Goal: Task Accomplishment & Management: Manage account settings

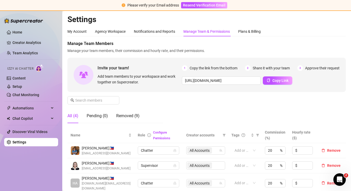
scroll to position [7, 0]
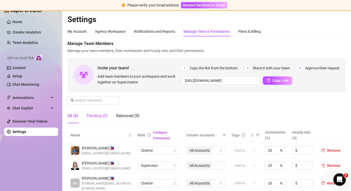
click at [100, 113] on div "Pending (0)" at bounding box center [97, 116] width 21 height 6
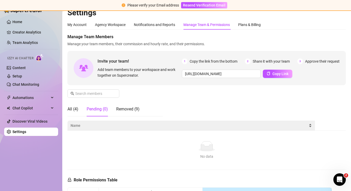
scroll to position [7, 0]
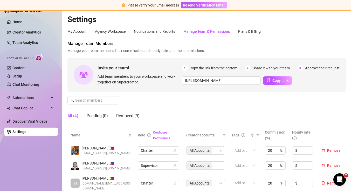
scroll to position [15, 0]
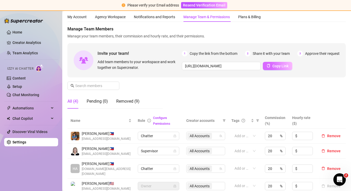
click at [266, 65] on button "Copy Link" at bounding box center [278, 66] width 30 height 8
click at [90, 102] on div "Pending (0)" at bounding box center [97, 101] width 21 height 6
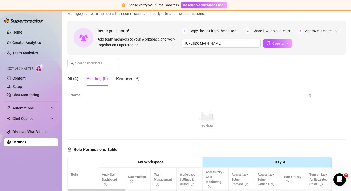
scroll to position [44, 0]
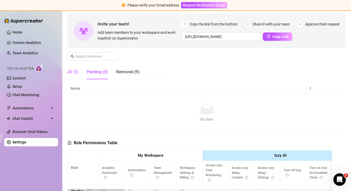
click at [74, 71] on div "All (5)" at bounding box center [72, 72] width 11 height 6
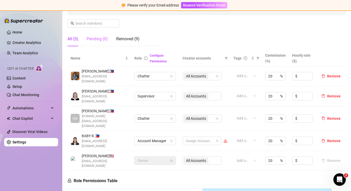
scroll to position [77, 0]
click at [210, 137] on div at bounding box center [199, 140] width 31 height 7
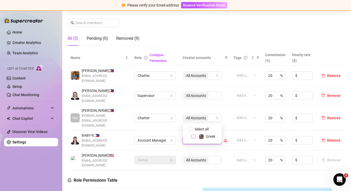
click at [193, 138] on span "Select tree node" at bounding box center [194, 136] width 4 height 4
checkbox input "true"
click at [237, 37] on div "Manage Team Members Manage your team members, their commission and hourly rate,…" at bounding box center [206, 6] width 278 height 87
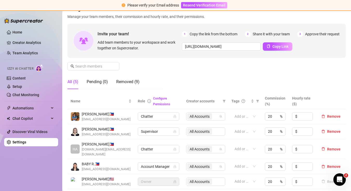
scroll to position [78, 0]
